Goal: Task Accomplishment & Management: Manage account settings

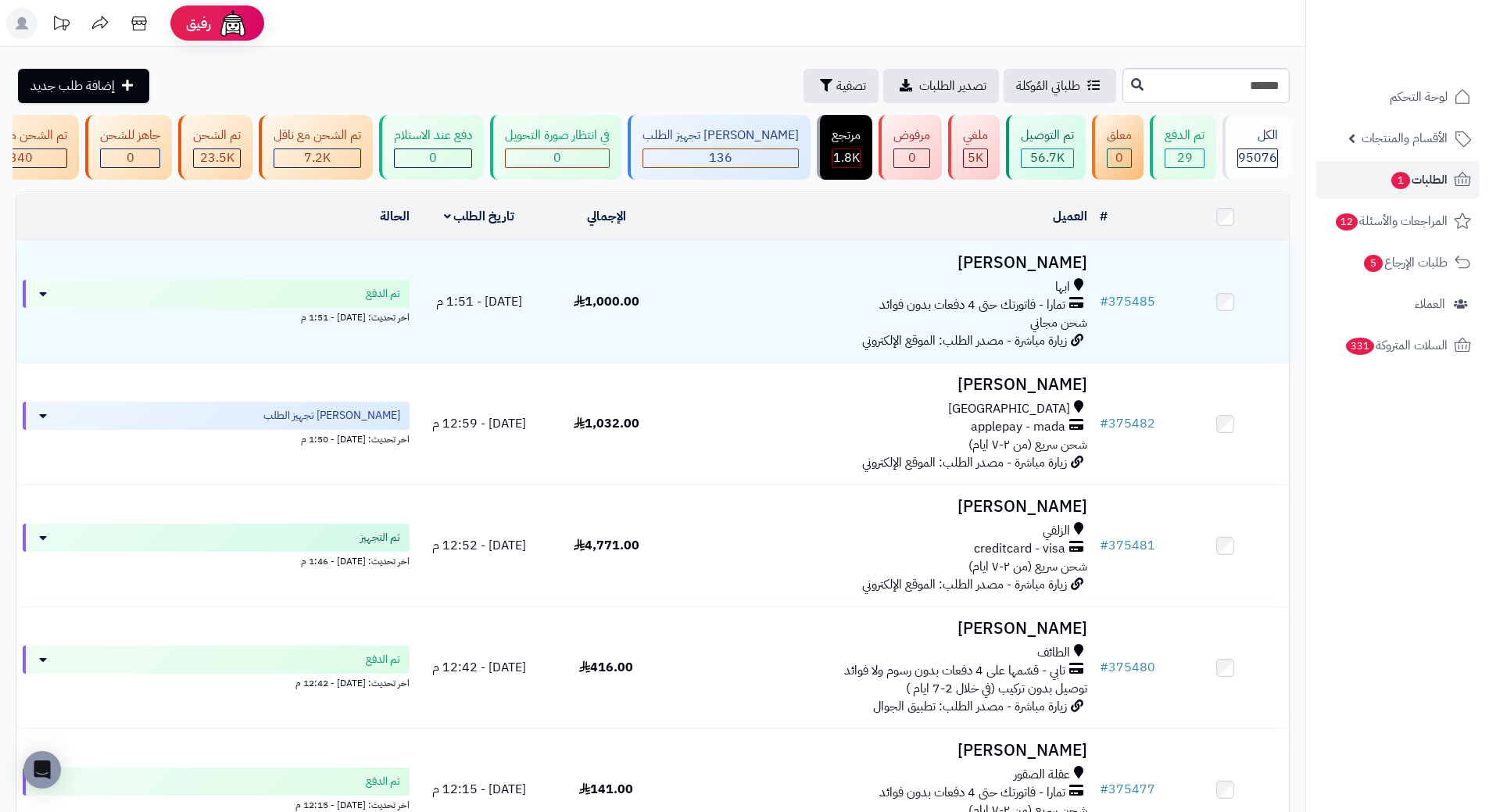
type input "******"
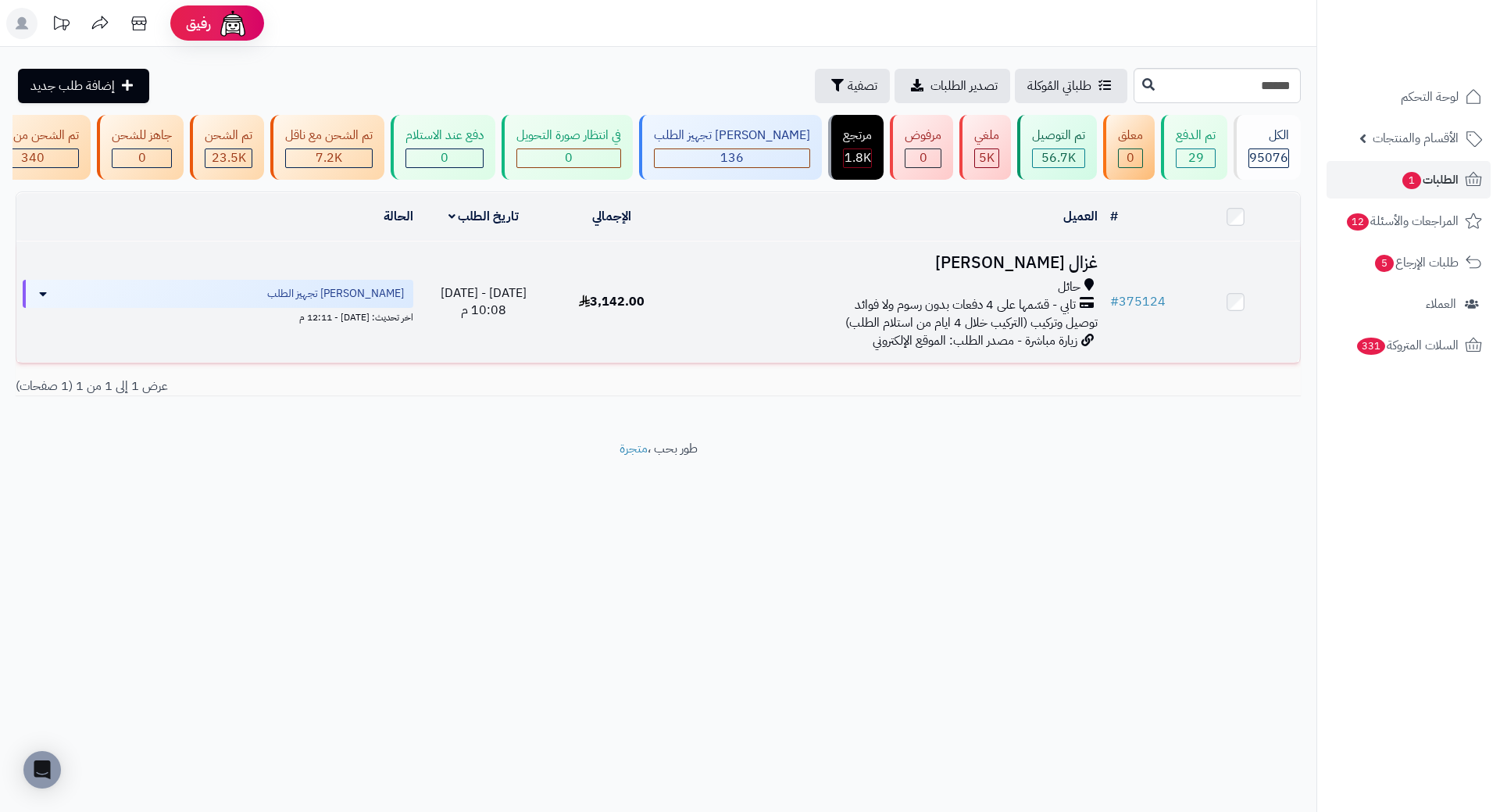
click at [1059, 284] on td "غزال عيسى الشمري الشمري حائل تابي - قسّمها على 4 دفعات بدون رسوم ولا فوائد توصي…" at bounding box center [890, 302] width 428 height 121
click at [1084, 272] on h3 "غزال عيسى الشمري الشمري" at bounding box center [890, 262] width 414 height 18
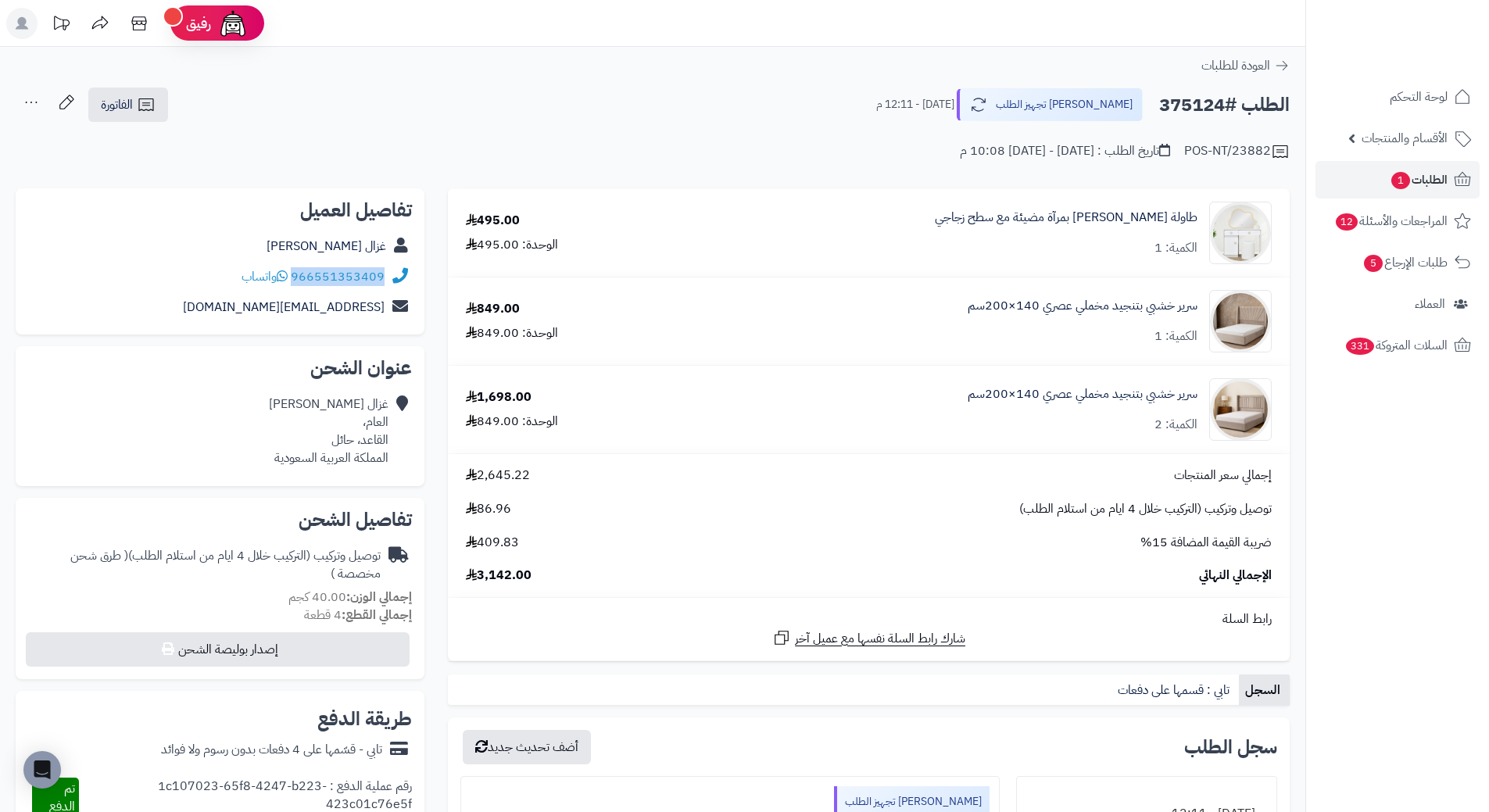
drag, startPoint x: 294, startPoint y: 275, endPoint x: 425, endPoint y: 281, distance: 131.1
click at [425, 281] on div "تفاصيل العميل غزال عيسى الشمري الشمري 966551353409 واتساب gazlaisa12@icloud.com" at bounding box center [220, 262] width 409 height 147
copy div "966551353409"
click at [1199, 100] on h2 "الطلب #375124" at bounding box center [1224, 105] width 130 height 32
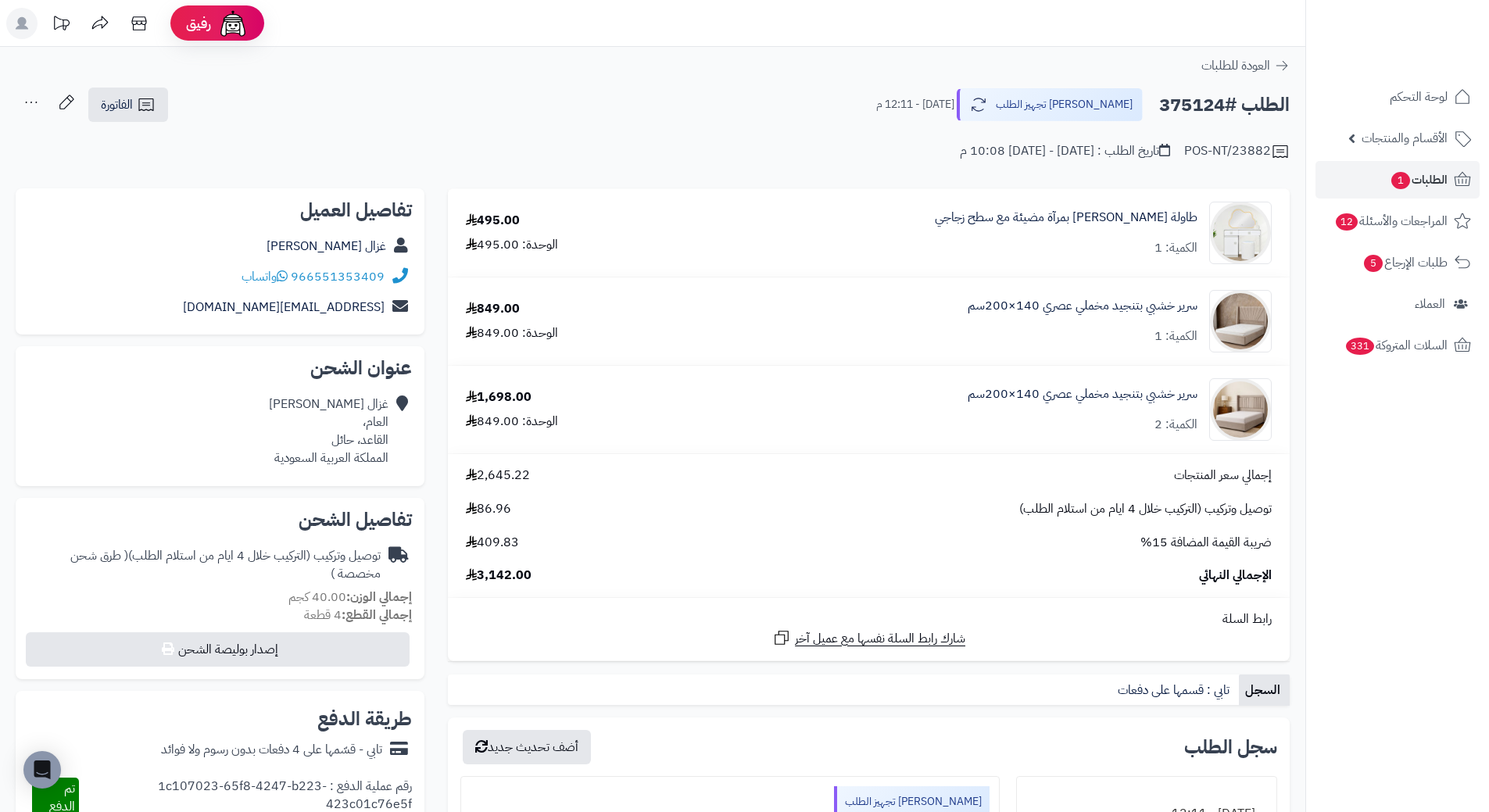
copy h2 "375124"
drag, startPoint x: 1201, startPoint y: 204, endPoint x: 950, endPoint y: 216, distance: 251.3
click at [950, 216] on div "طاولة زينة مودرن بمرآة مضيئة مع سطح زجاجي الكمية: 1" at bounding box center [977, 232] width 613 height 62
copy link "طاولة زينة مودرن بمرآة مضيئة مع سطح زجاجي"
click at [1434, 172] on span "الطلبات 1" at bounding box center [1418, 180] width 58 height 22
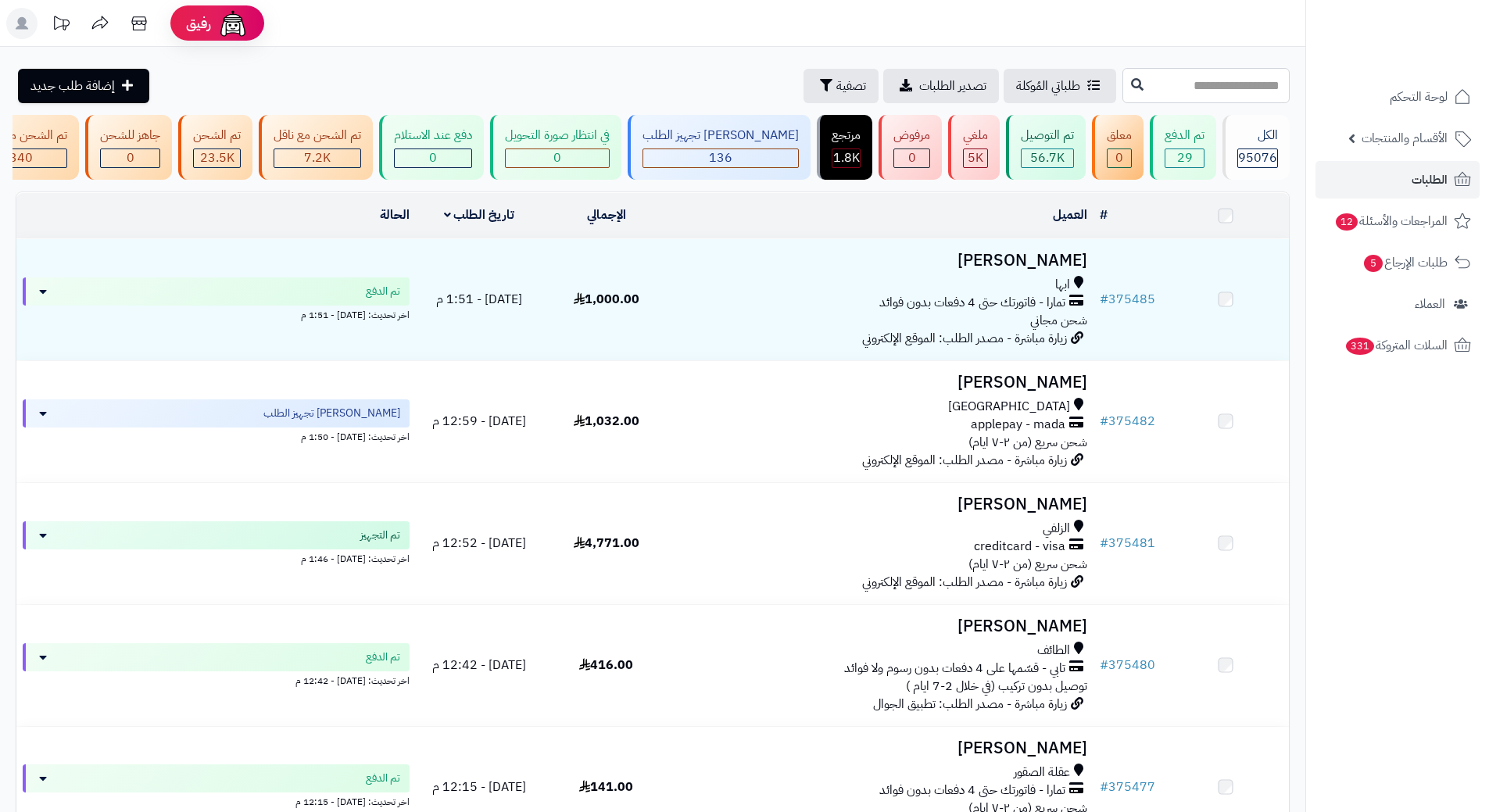
click at [1252, 85] on input "text" at bounding box center [1206, 85] width 167 height 35
paste input "******"
type input "******"
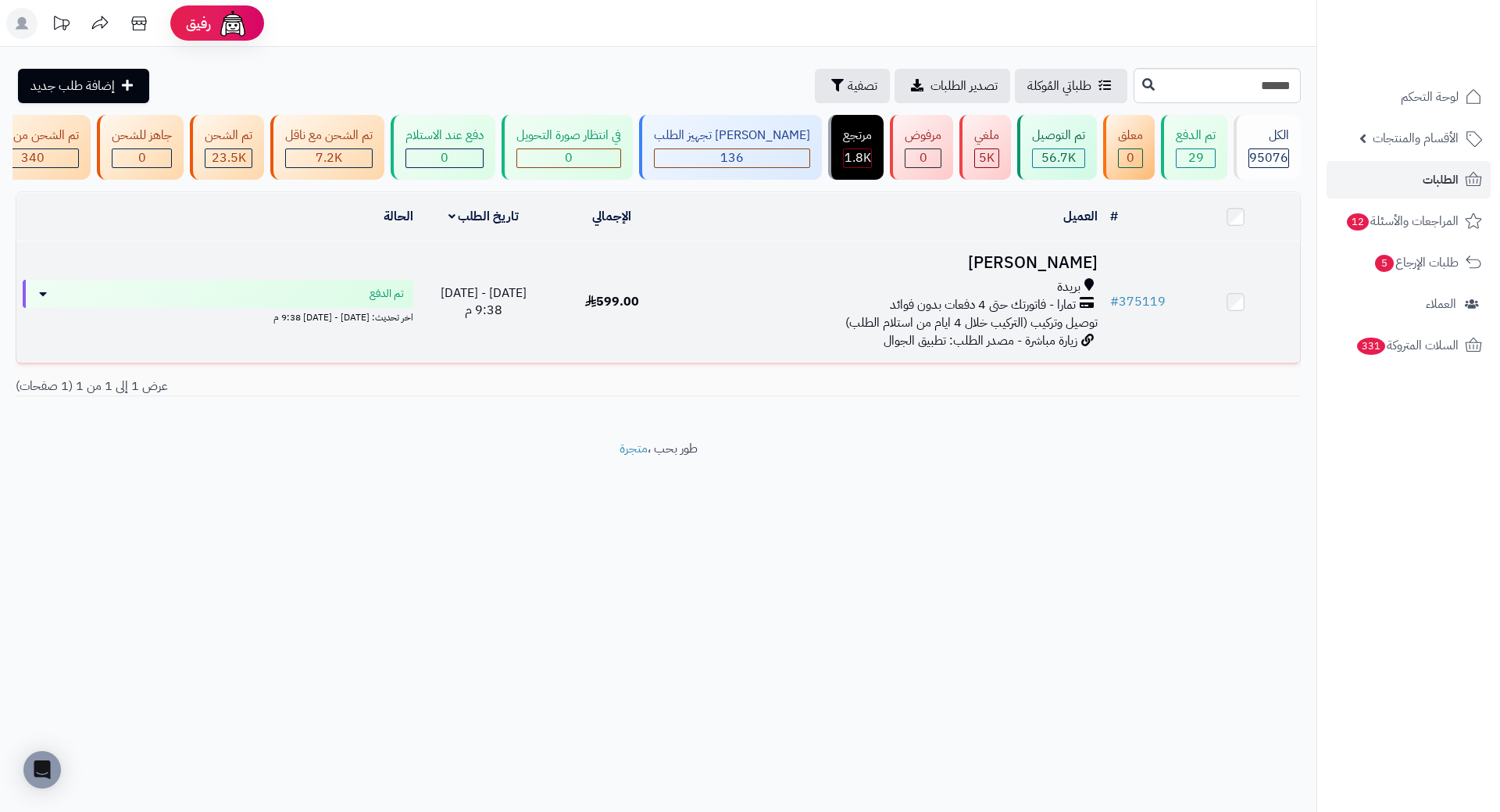
click at [1045, 272] on h3 "[PERSON_NAME]" at bounding box center [890, 262] width 414 height 18
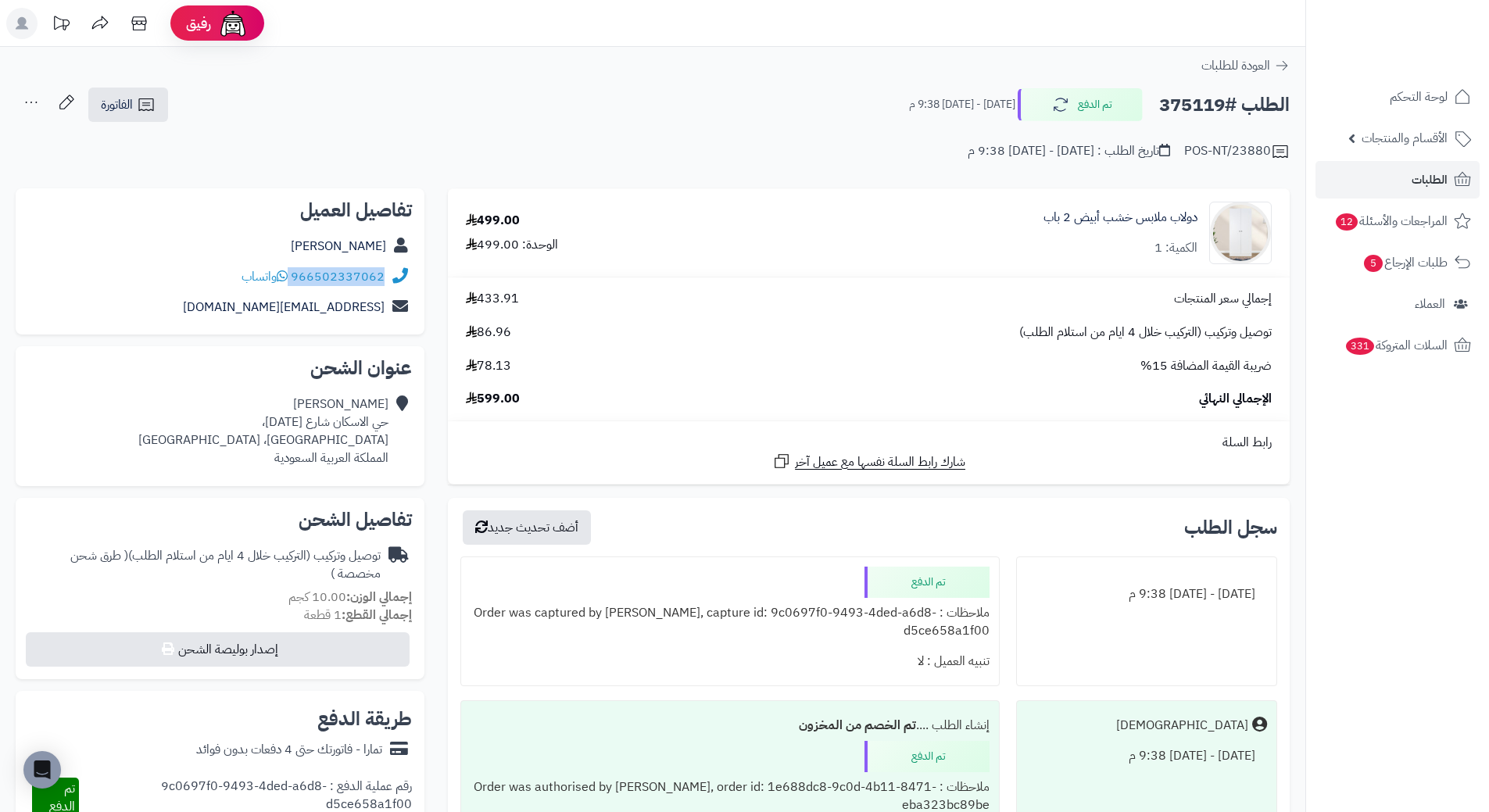
drag, startPoint x: 293, startPoint y: 272, endPoint x: 407, endPoint y: 272, distance: 114.0
click at [407, 272] on div "966502337062 واتساب" at bounding box center [219, 277] width 384 height 31
copy div "966502337062"
click at [1194, 108] on h2 "الطلب #375119" at bounding box center [1224, 105] width 130 height 32
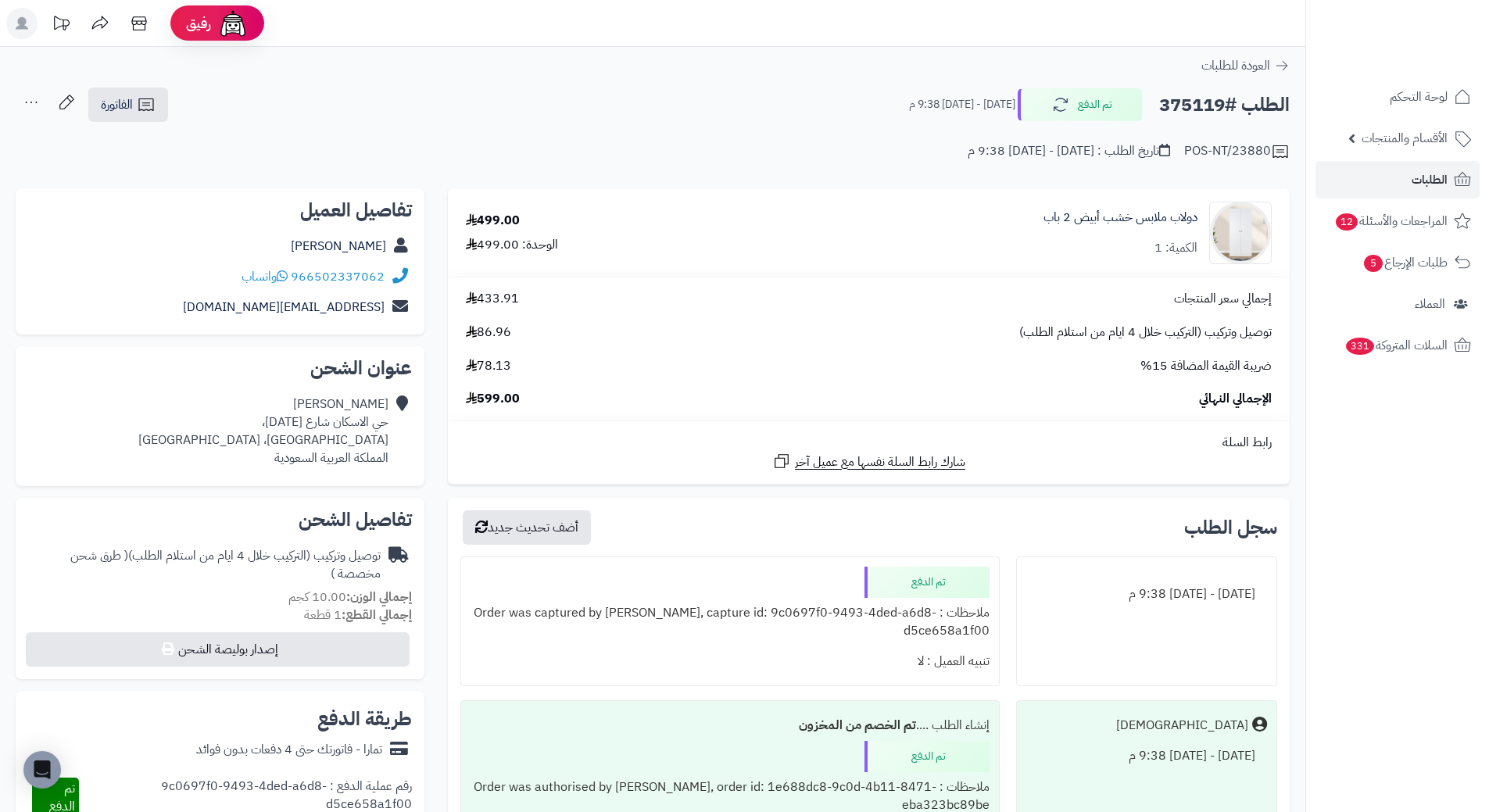
copy h2 "375119"
click at [1436, 185] on span "الطلبات" at bounding box center [1430, 180] width 36 height 22
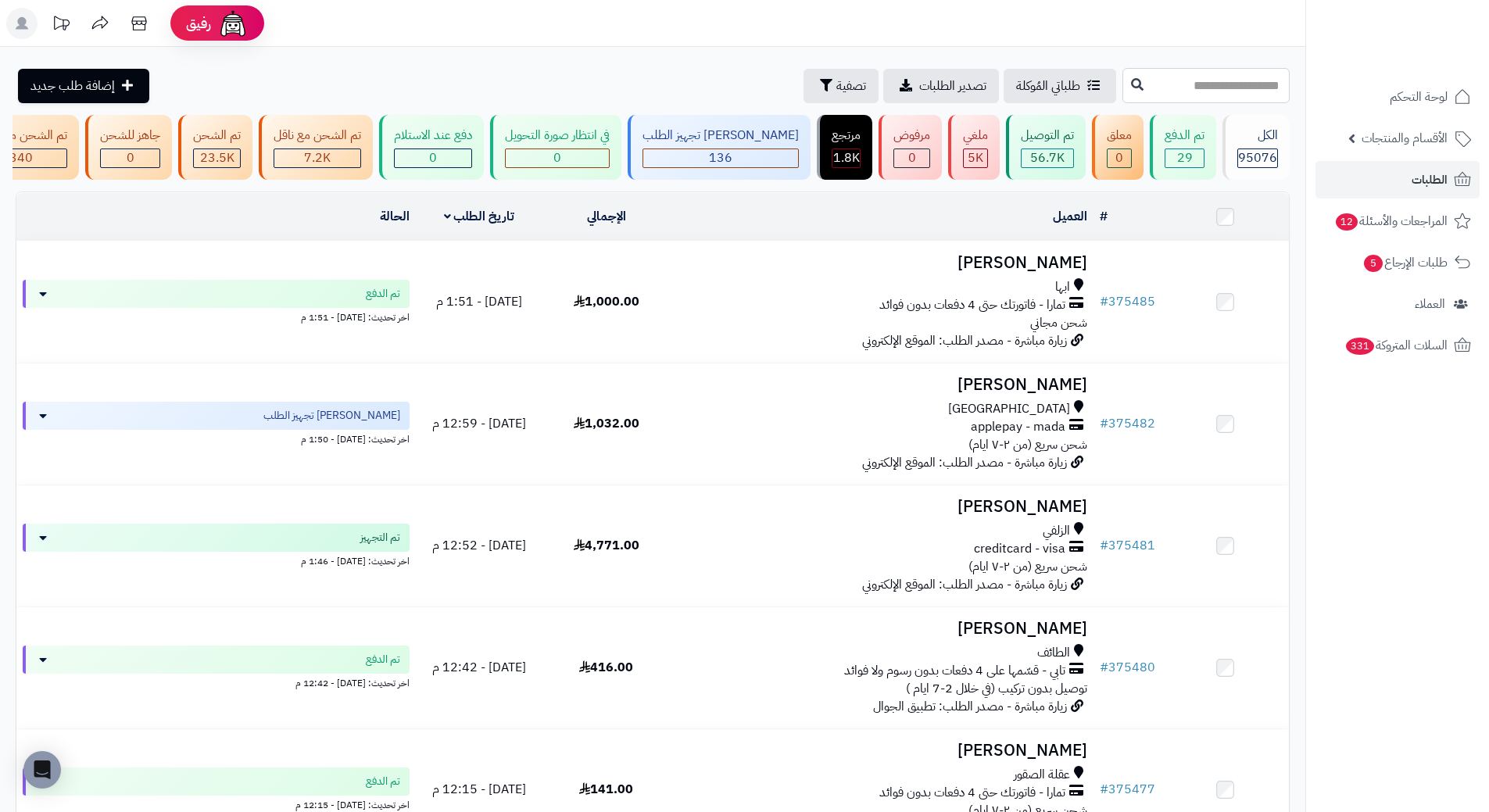
click at [1156, 85] on input "text" at bounding box center [1206, 85] width 167 height 35
paste input "******"
type input "******"
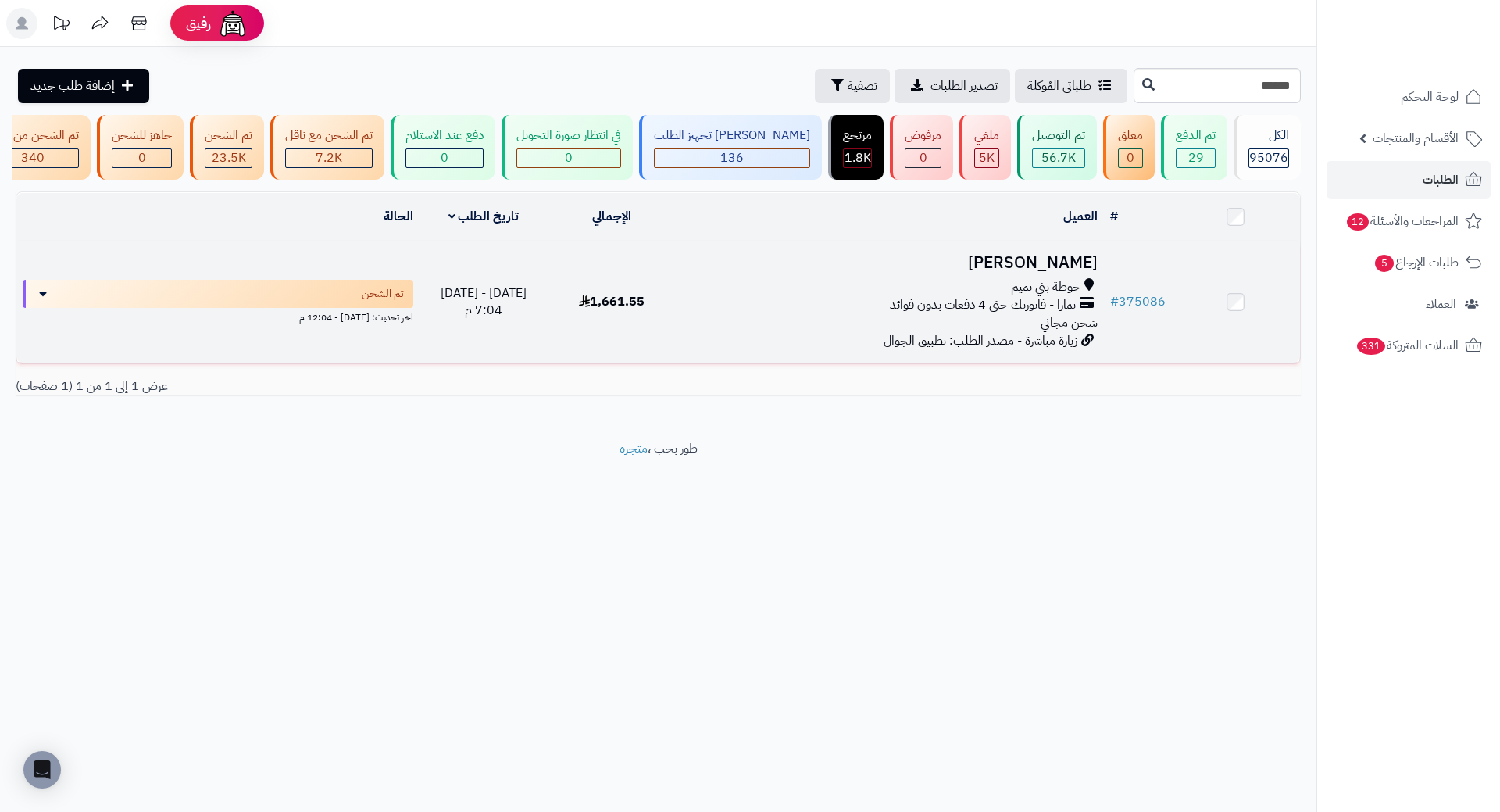
click at [1065, 272] on h3 "علي التميمي" at bounding box center [890, 262] width 414 height 18
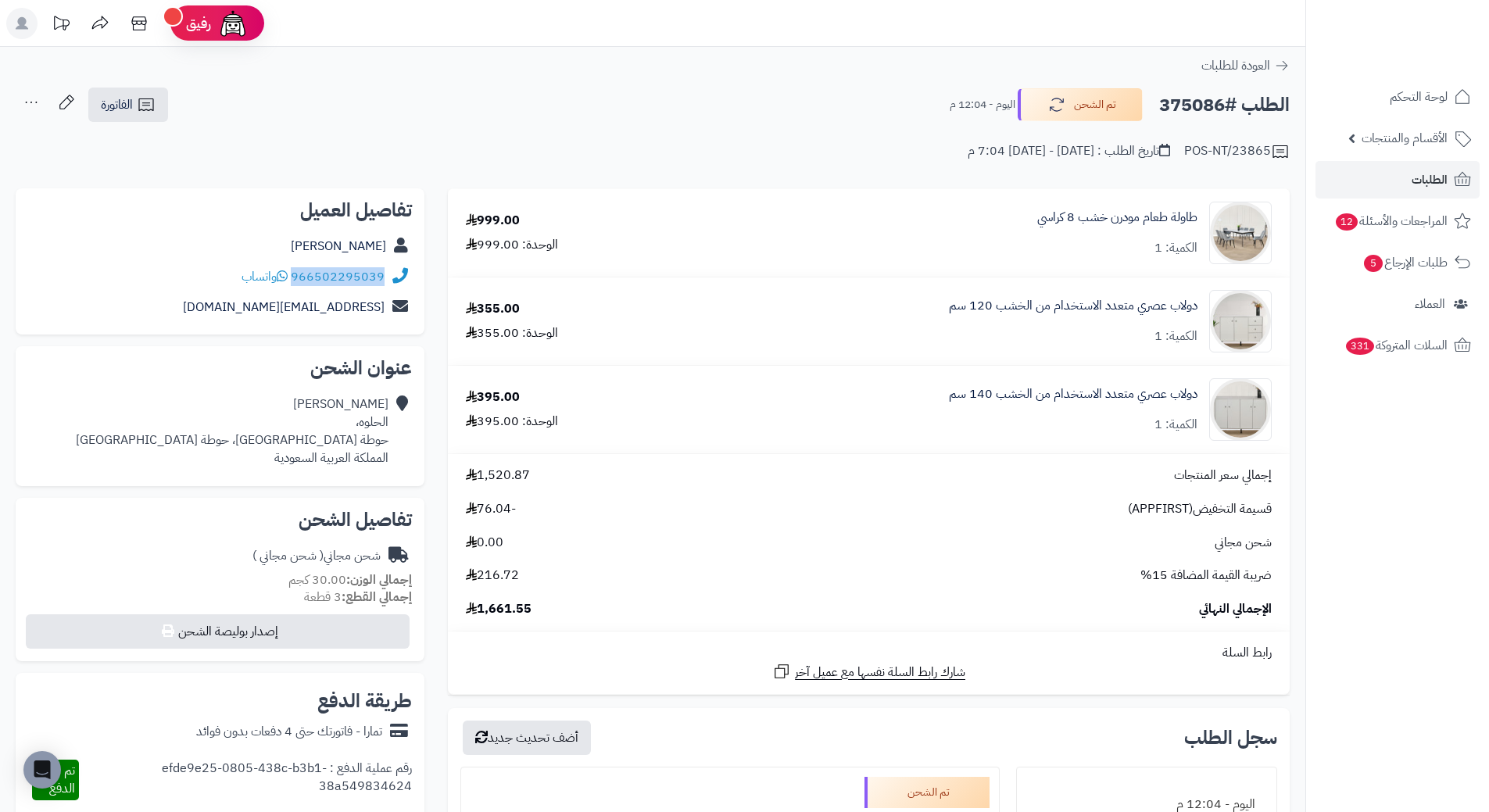
drag, startPoint x: 294, startPoint y: 276, endPoint x: 406, endPoint y: 272, distance: 112.1
click at [406, 272] on div "966502295039 واتساب" at bounding box center [219, 277] width 384 height 31
copy div "966502295039"
click at [1210, 101] on h2 "الطلب #375086" at bounding box center [1224, 105] width 130 height 32
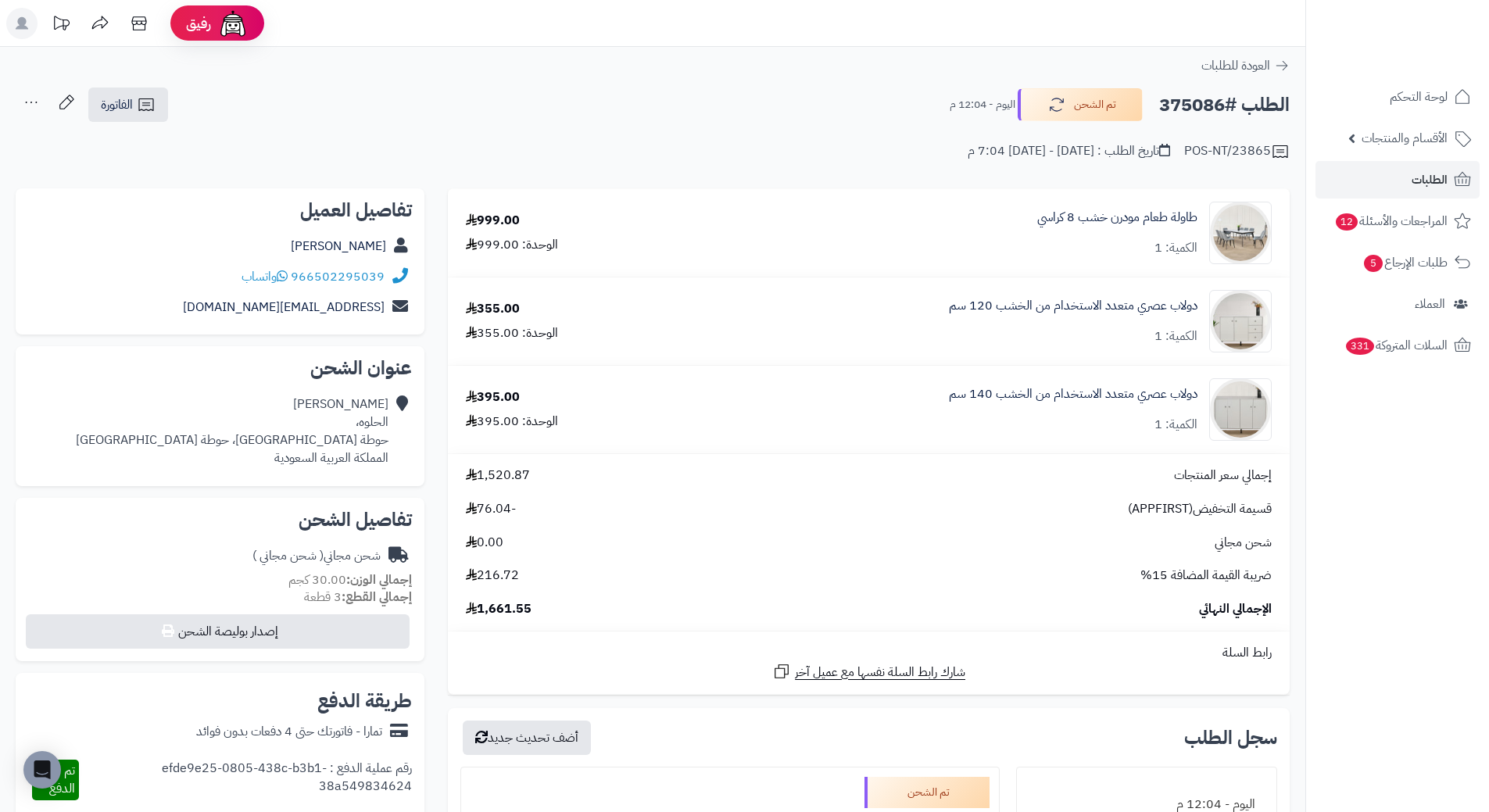
click at [1210, 101] on h2 "الطلب #375086" at bounding box center [1224, 105] width 130 height 32
copy h2 "375086"
drag, startPoint x: 1208, startPoint y: 386, endPoint x: 933, endPoint y: 391, distance: 275.0
click at [933, 391] on div "دولاب عصري متعدد الاستخدام من الخشب 140 سم الكمية: 1" at bounding box center [979, 409] width 607 height 62
copy div "دولاب عصري متعدد الاستخدام من الخشب 140 سم"
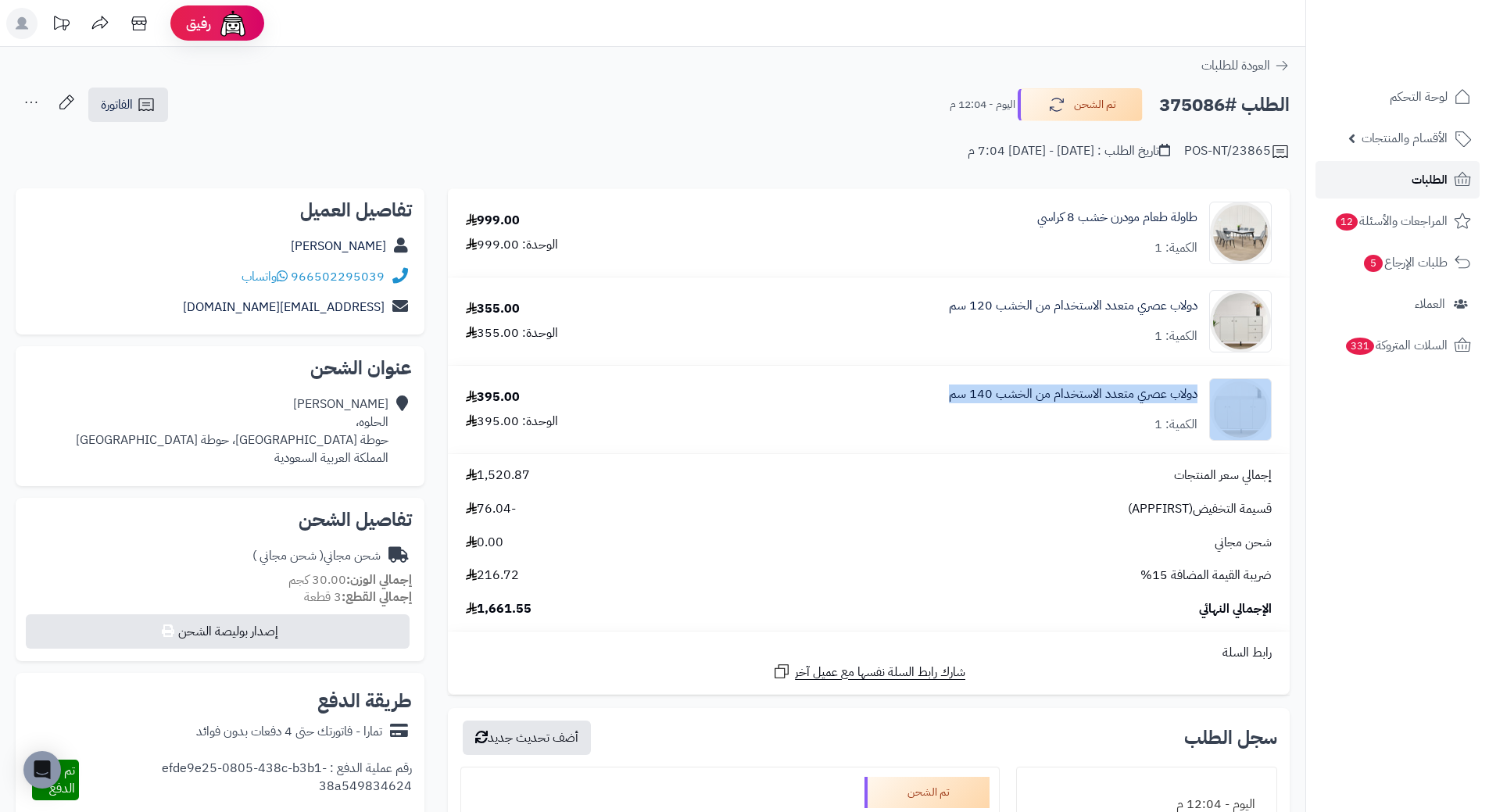
click at [1428, 171] on span "الطلبات" at bounding box center [1430, 180] width 36 height 22
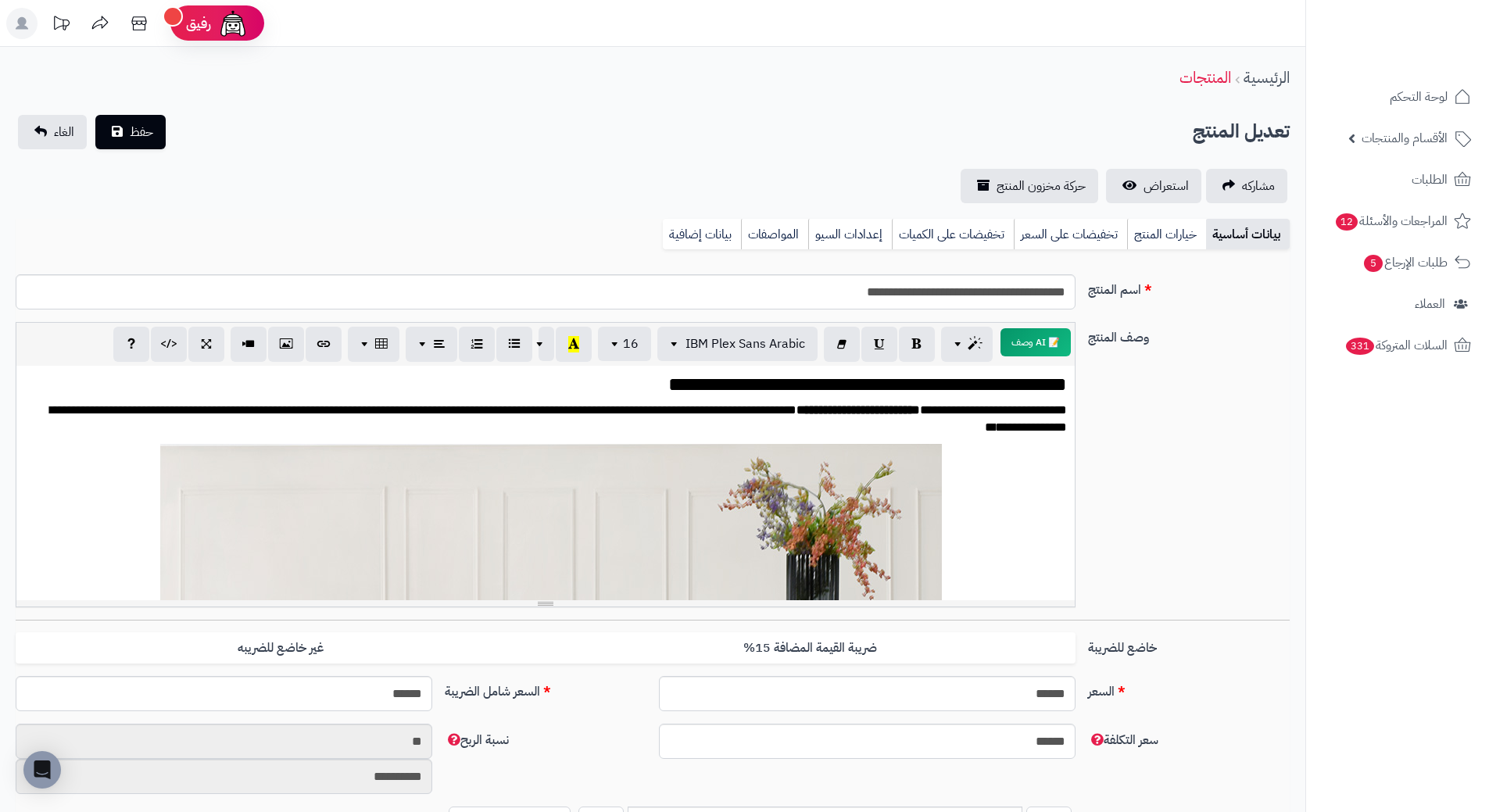
scroll to position [3553, 0]
click at [685, 230] on link "بيانات إضافية" at bounding box center [702, 234] width 78 height 32
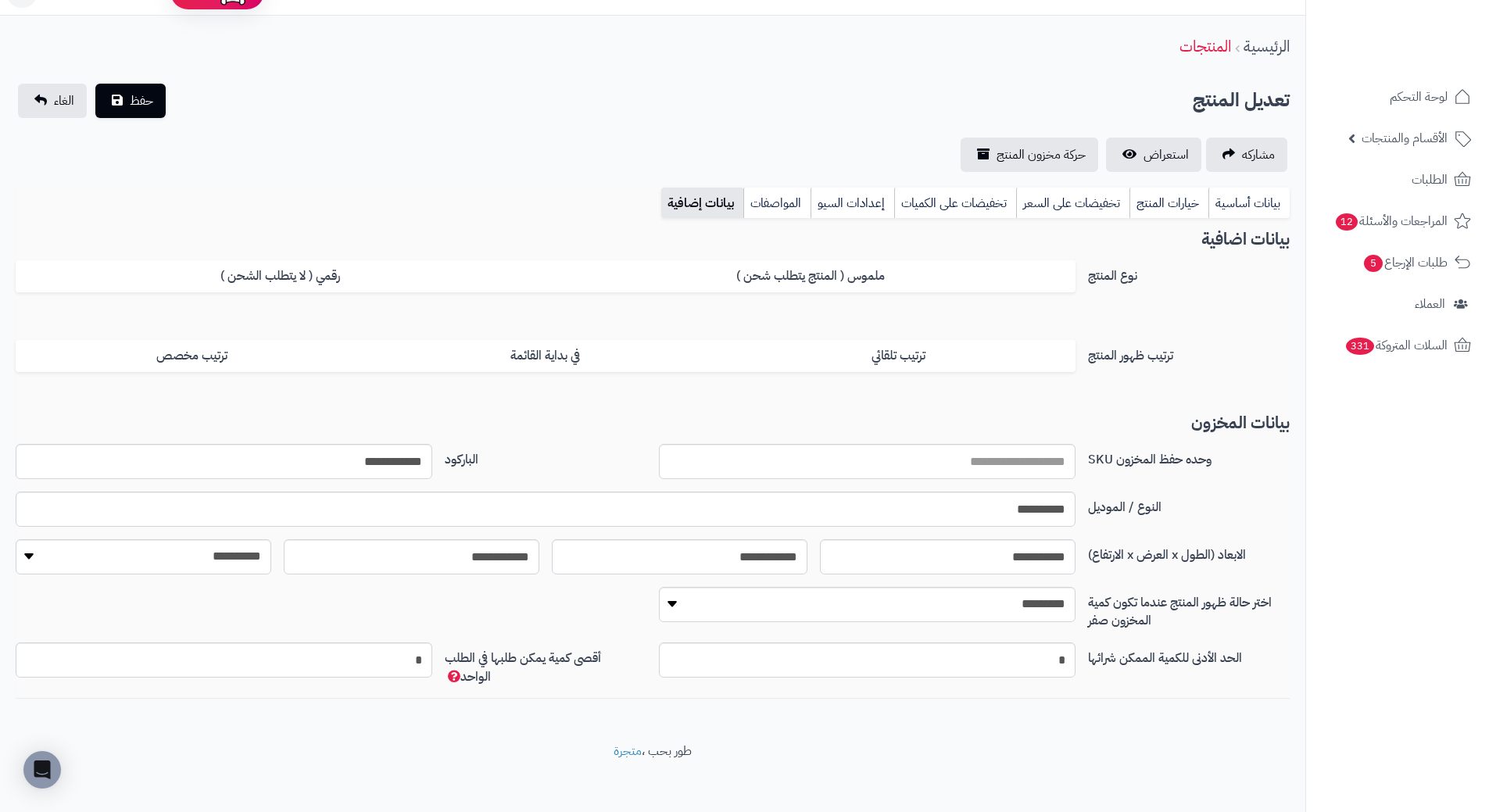
scroll to position [40, 0]
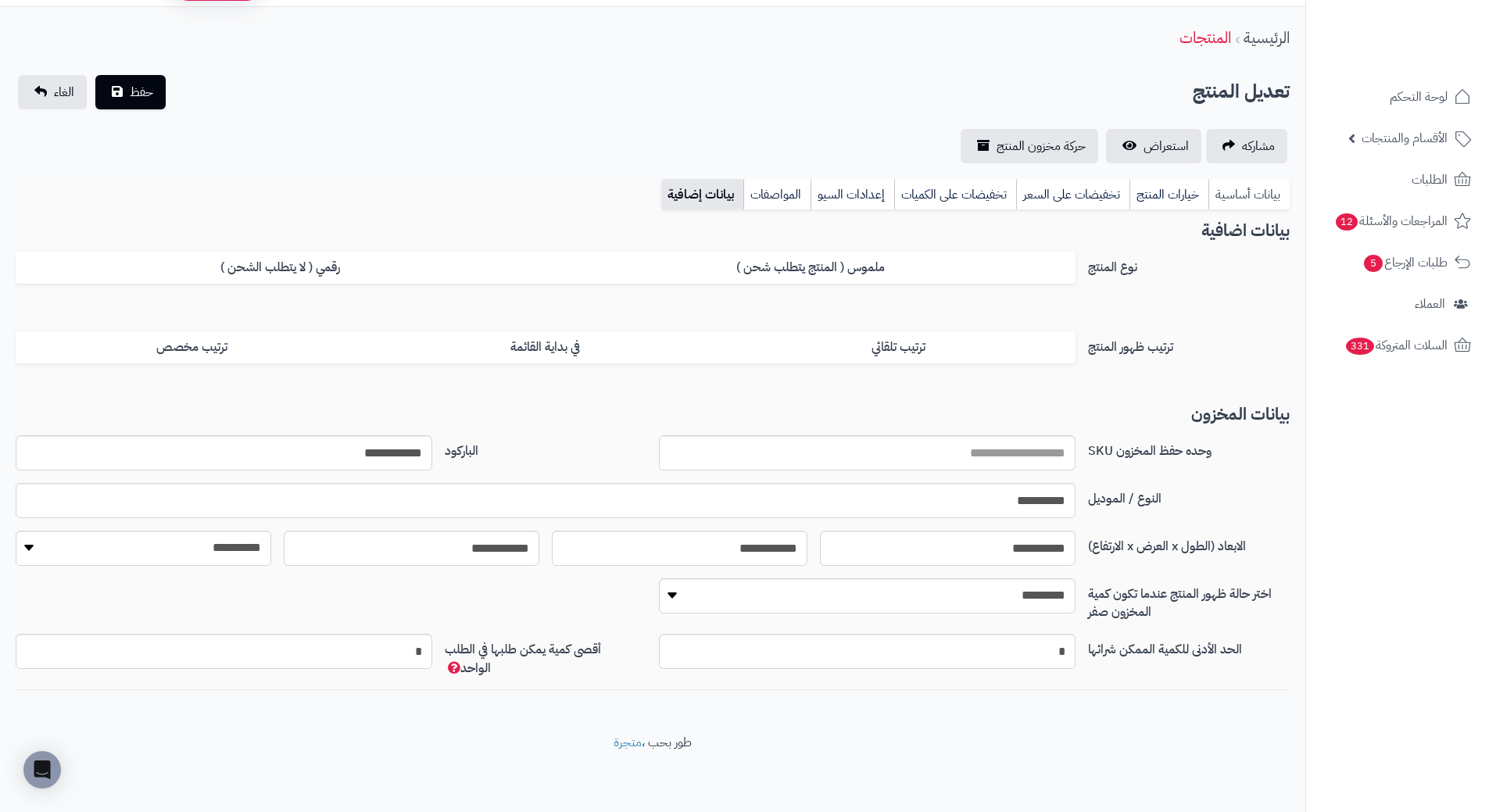
click at [1233, 202] on link "بيانات أساسية" at bounding box center [1248, 195] width 81 height 32
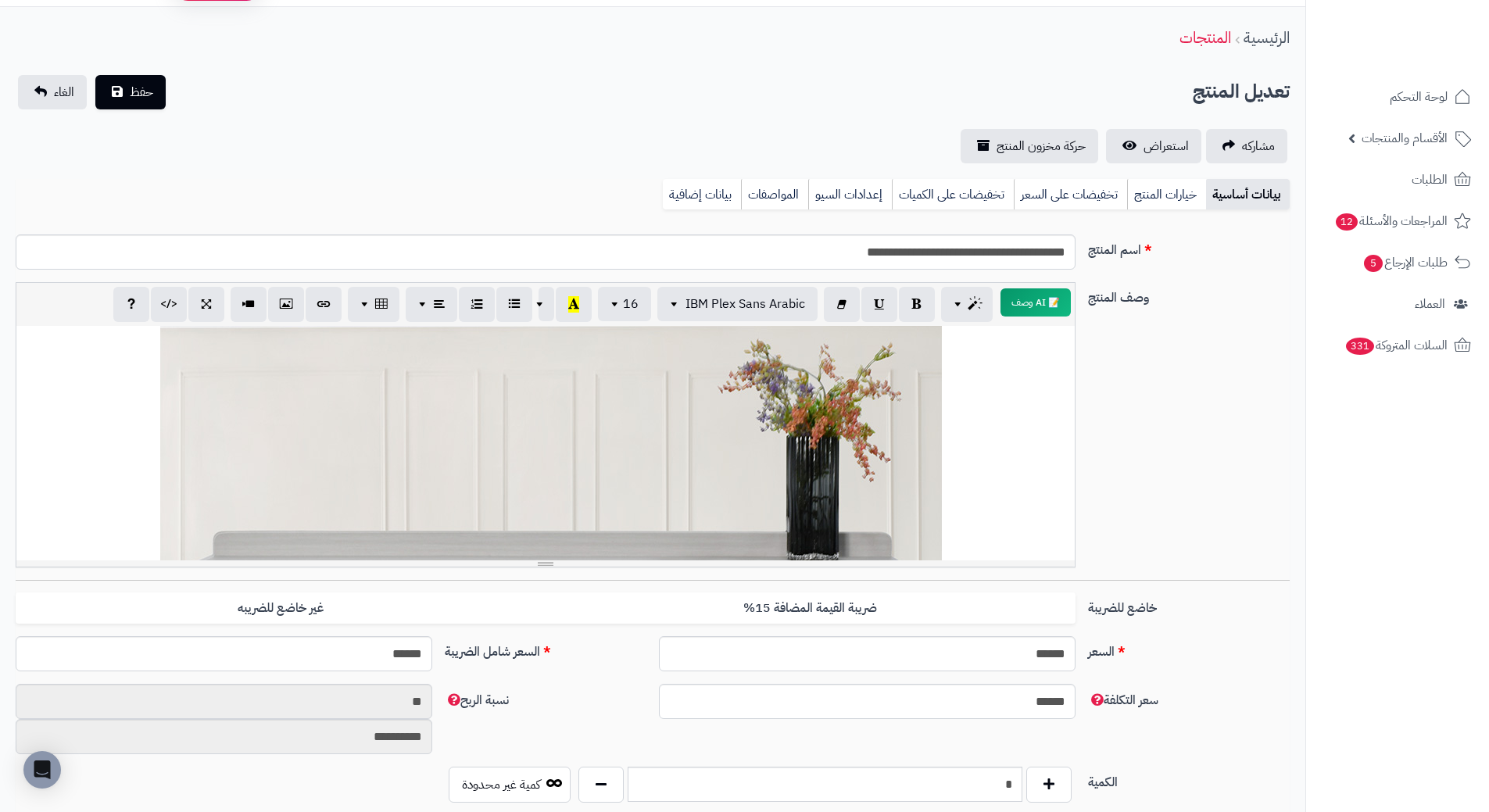
scroll to position [0, 0]
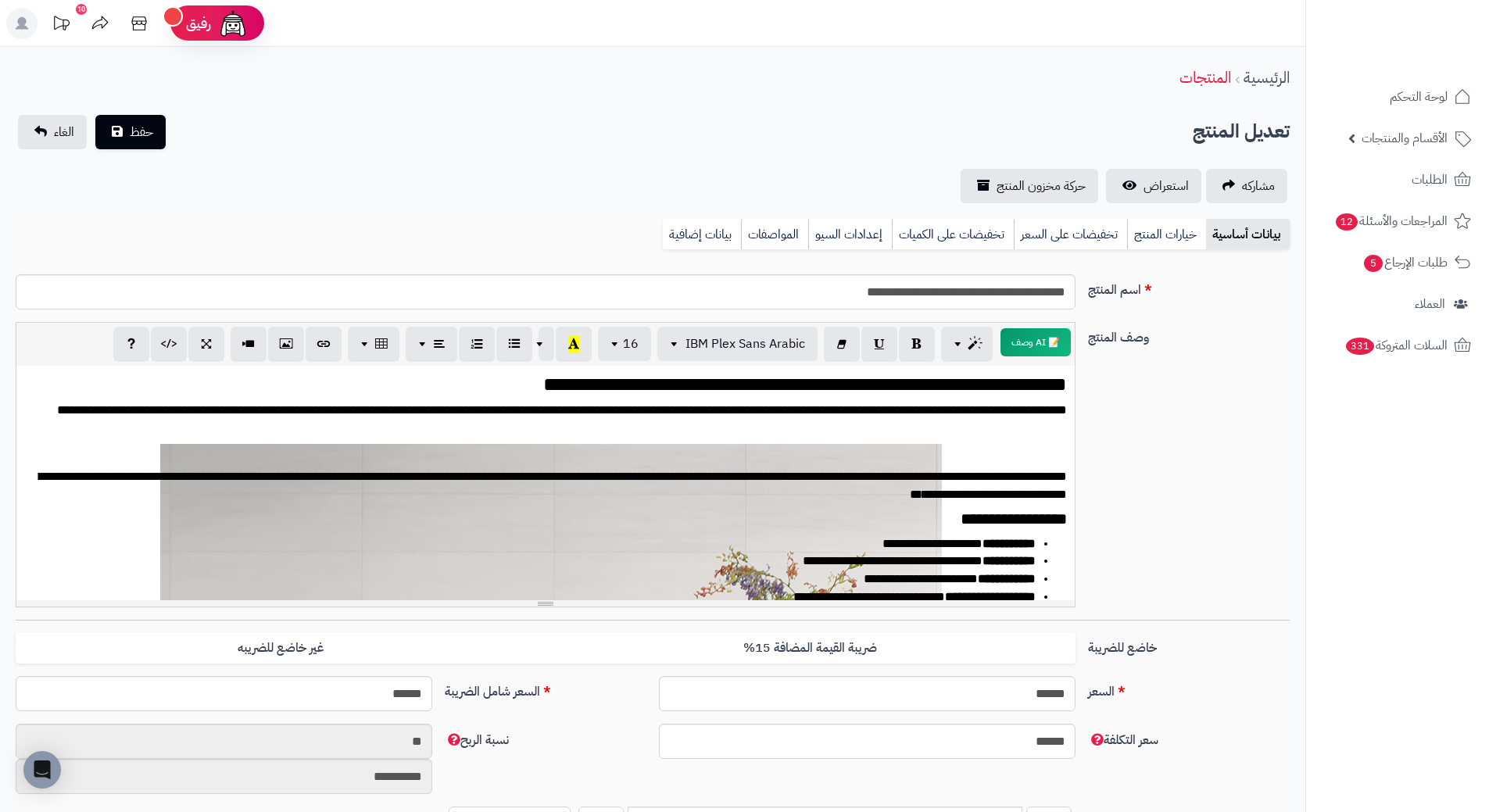
scroll to position [3553, 0]
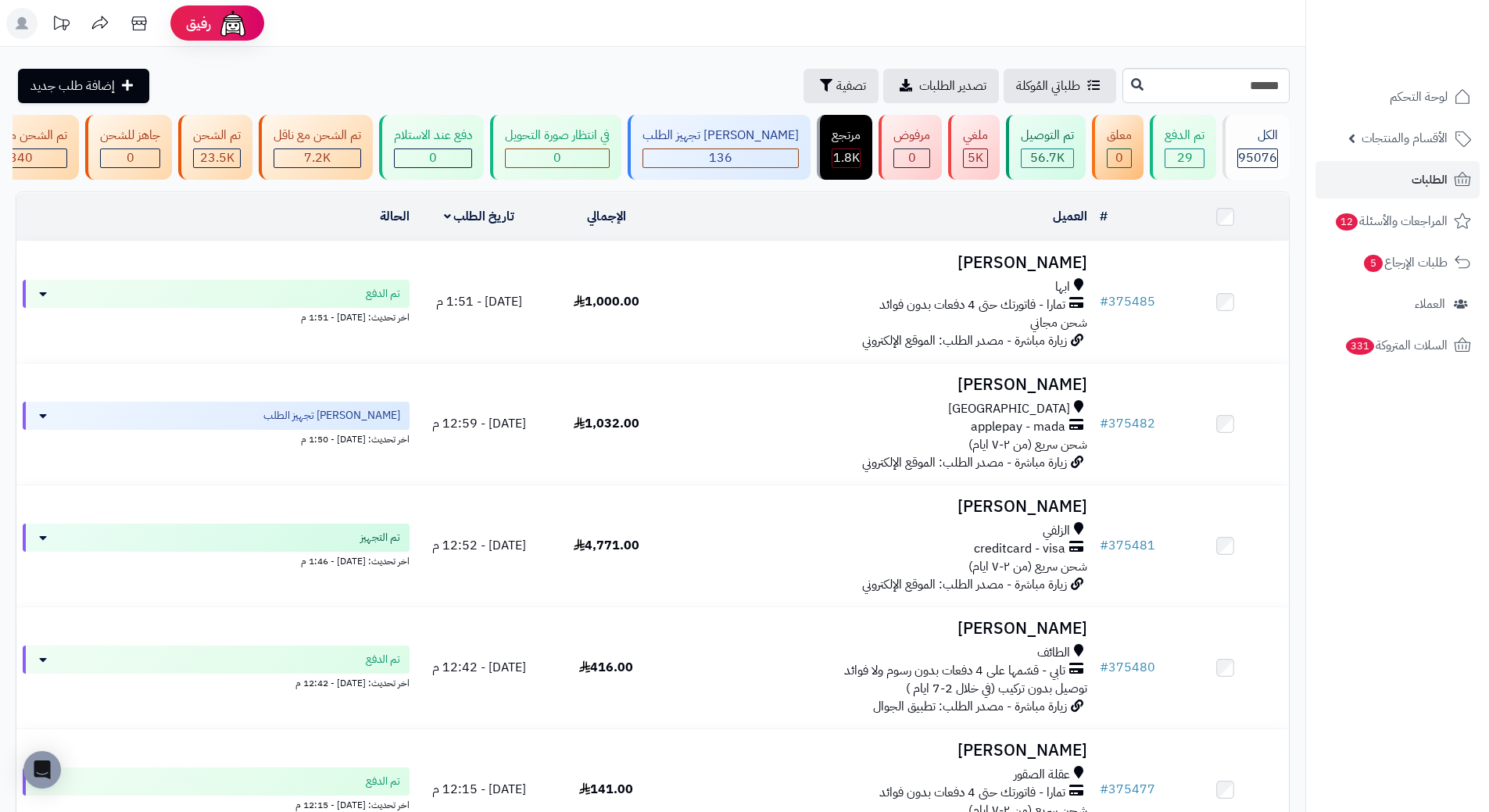
type input "******"
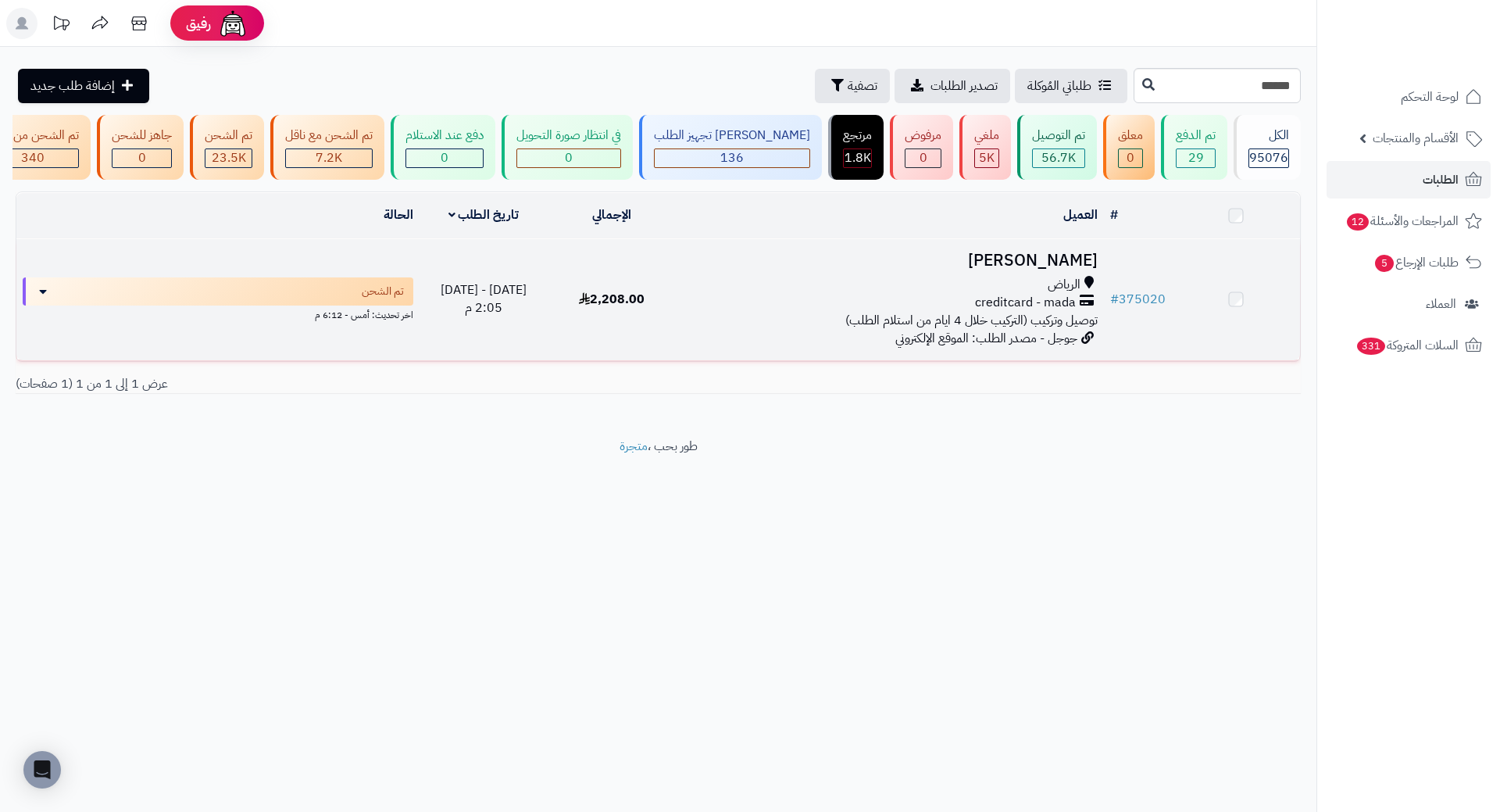
click at [1084, 269] on h3 "[PERSON_NAME]" at bounding box center [890, 260] width 414 height 18
